Goal: Task Accomplishment & Management: Manage account settings

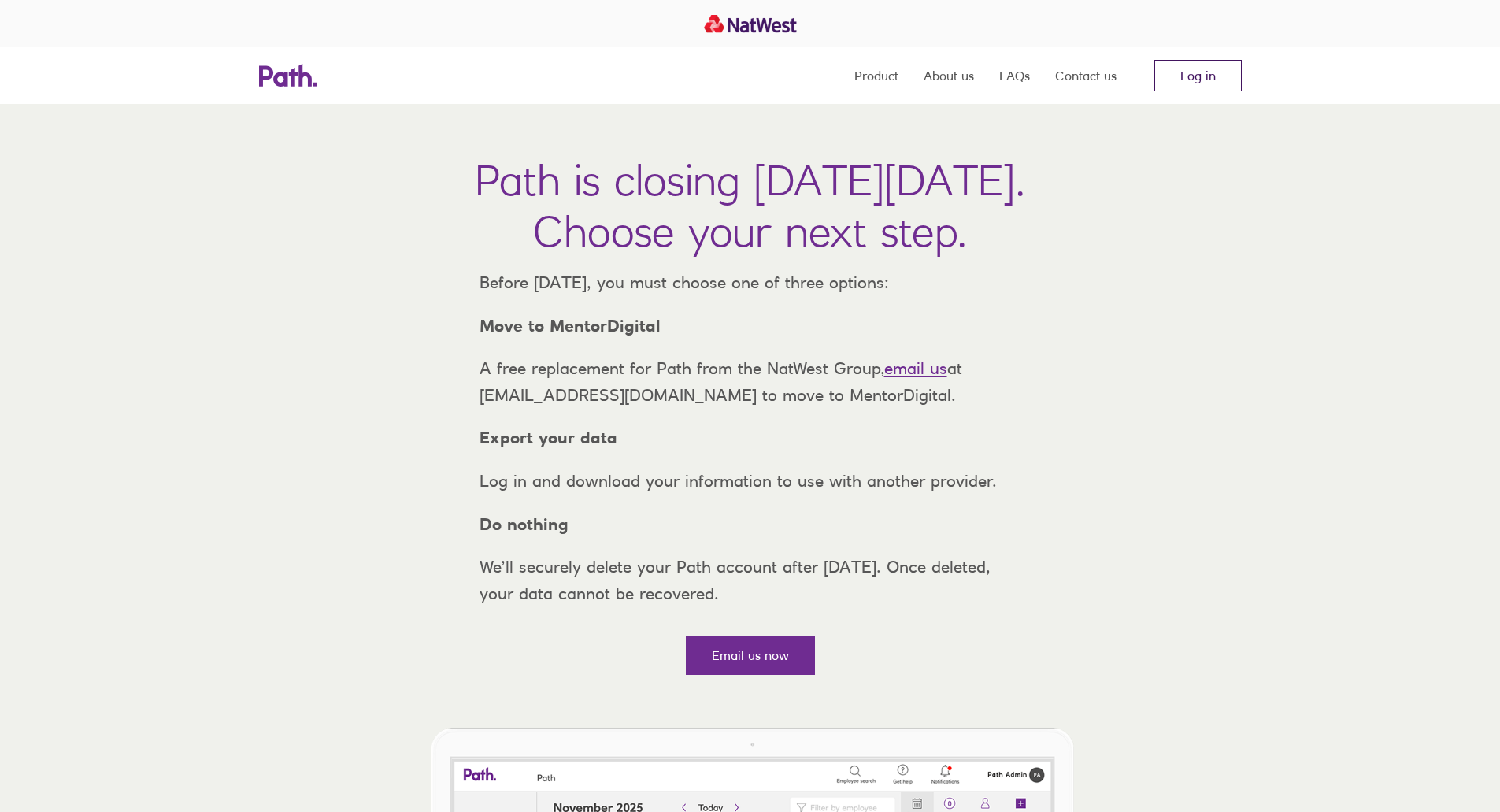
click at [1183, 79] on link "Log in" at bounding box center [1198, 75] width 87 height 31
click at [1180, 71] on link "Log in" at bounding box center [1198, 75] width 87 height 31
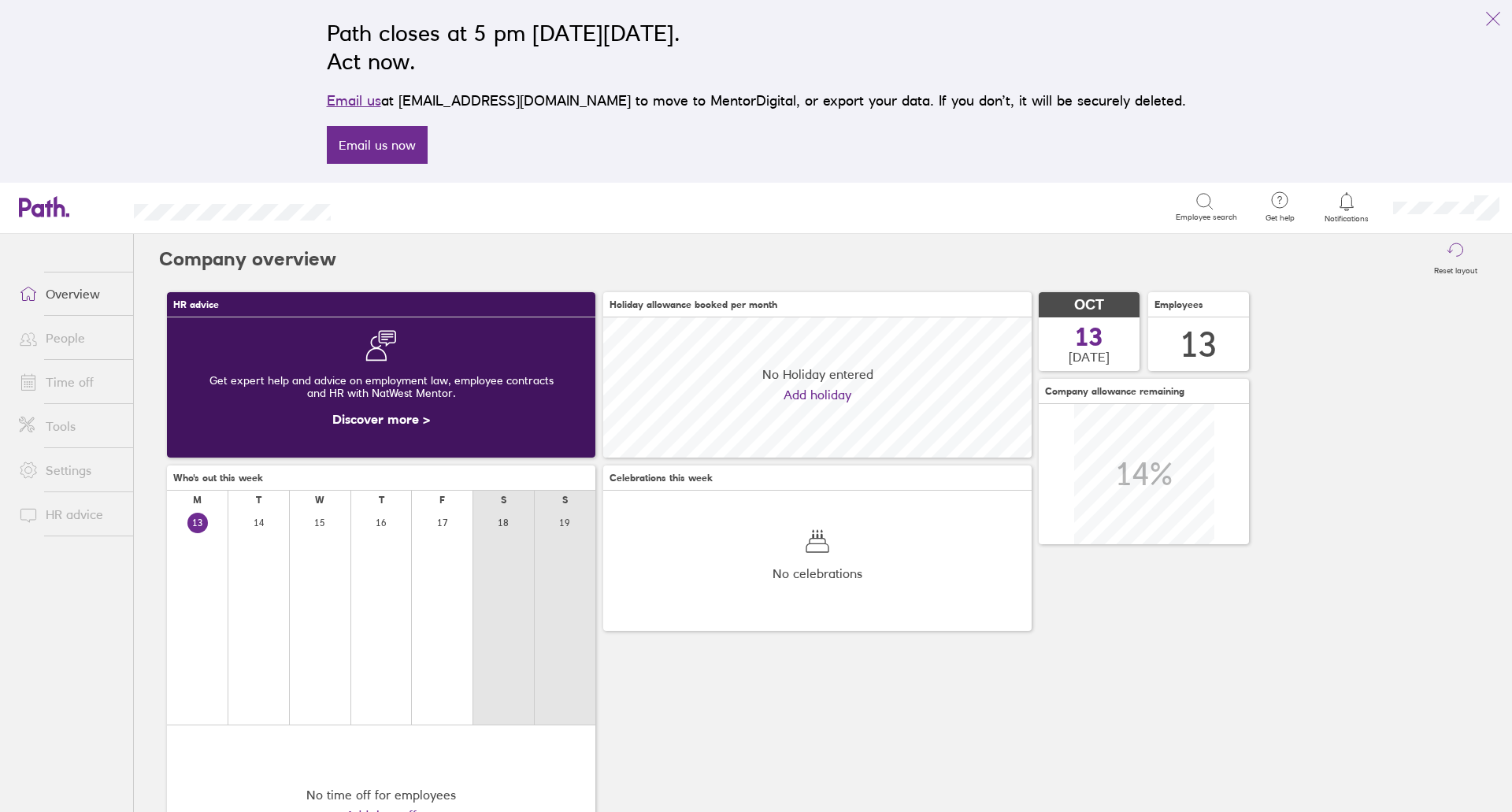
scroll to position [140, 428]
click at [101, 381] on link "Time off" at bounding box center [70, 382] width 127 height 31
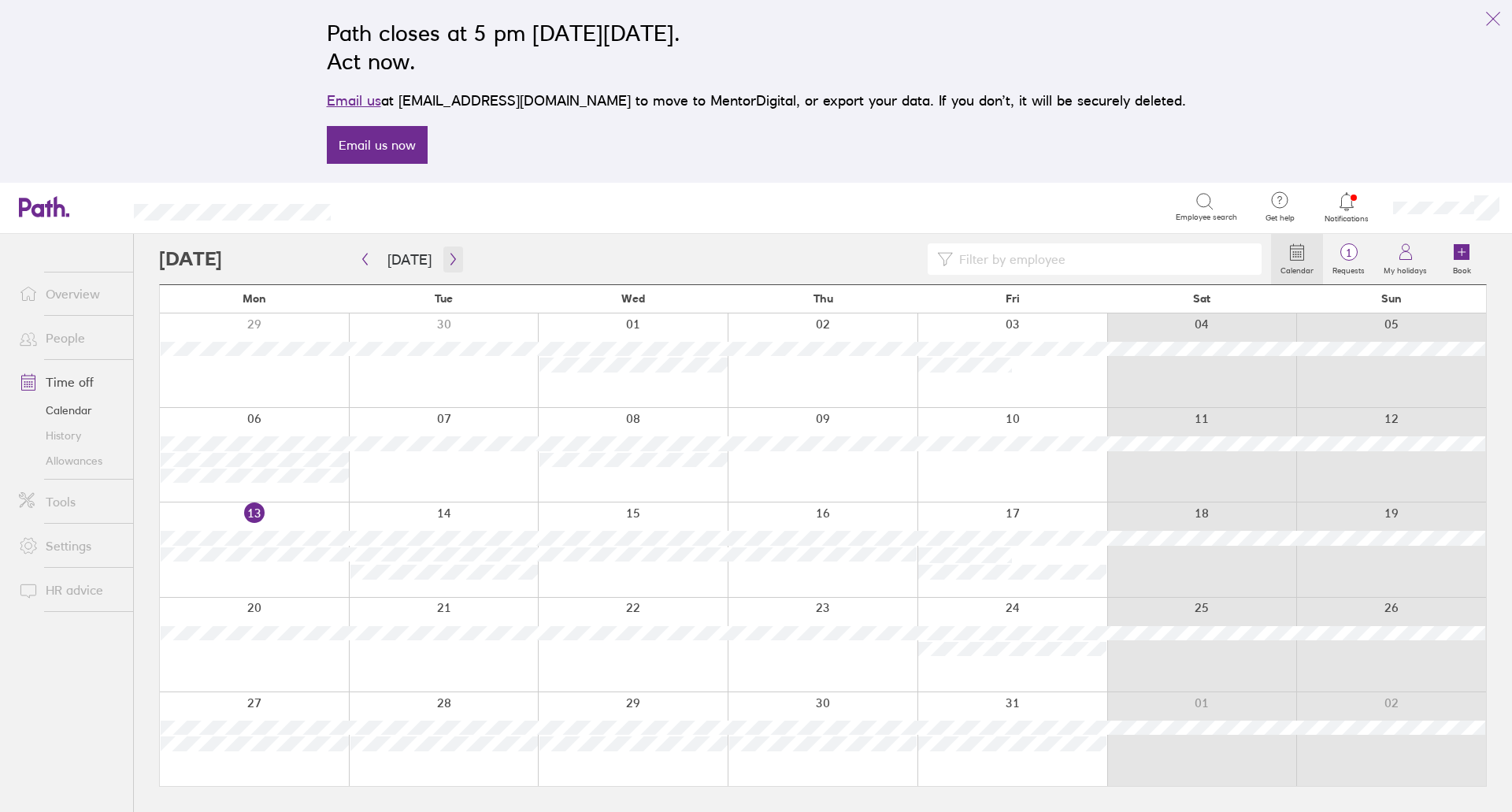
click at [455, 255] on button "button" at bounding box center [453, 259] width 20 height 26
click at [456, 256] on button "button" at bounding box center [453, 259] width 20 height 26
